Goal: Task Accomplishment & Management: Manage account settings

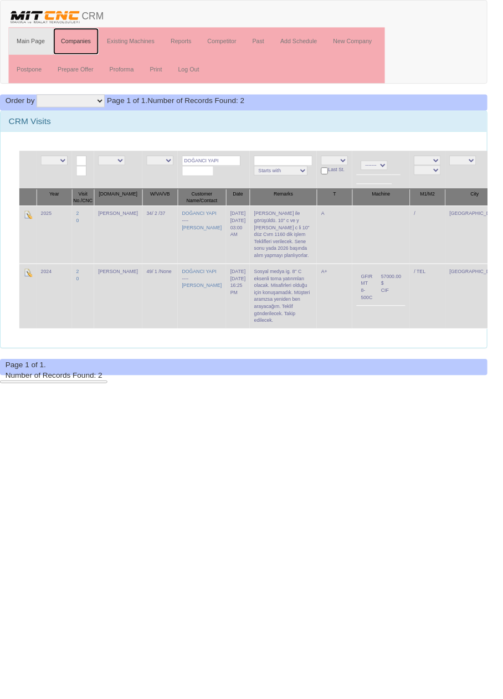
click at [78, 42] on link "Companies" at bounding box center [79, 43] width 48 height 28
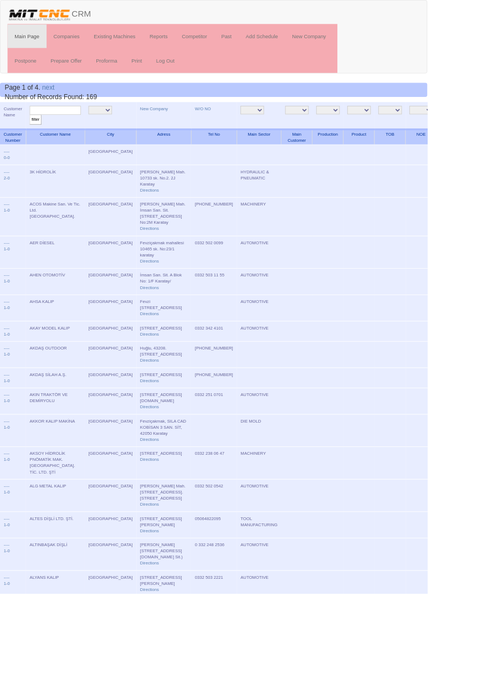
click at [70, 127] on input "text" at bounding box center [65, 130] width 60 height 11
type input "yılsar"
click at [35, 135] on input "filter" at bounding box center [42, 141] width 14 height 12
